Goal: Task Accomplishment & Management: Manage account settings

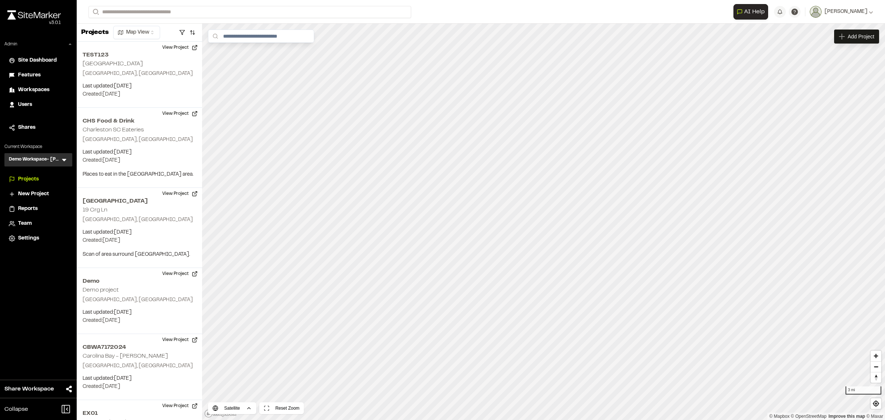
click at [44, 191] on span "New Project" at bounding box center [33, 194] width 31 height 8
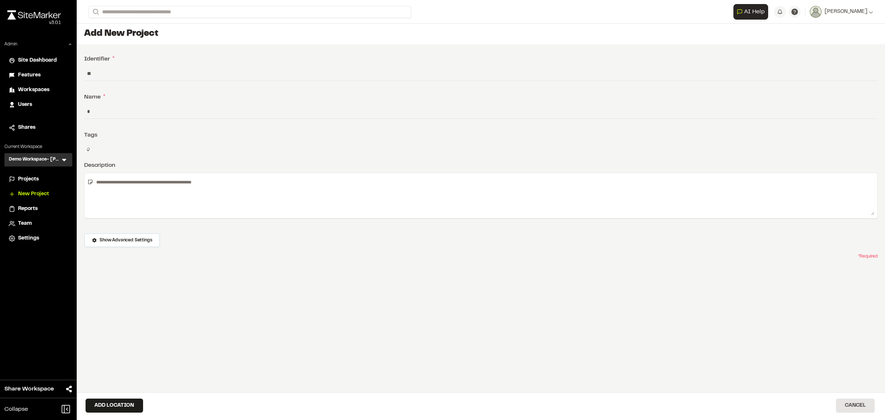
click at [36, 179] on span "Projects" at bounding box center [28, 179] width 21 height 8
click at [33, 178] on span "Projects" at bounding box center [28, 179] width 21 height 8
